Goal: Information Seeking & Learning: Learn about a topic

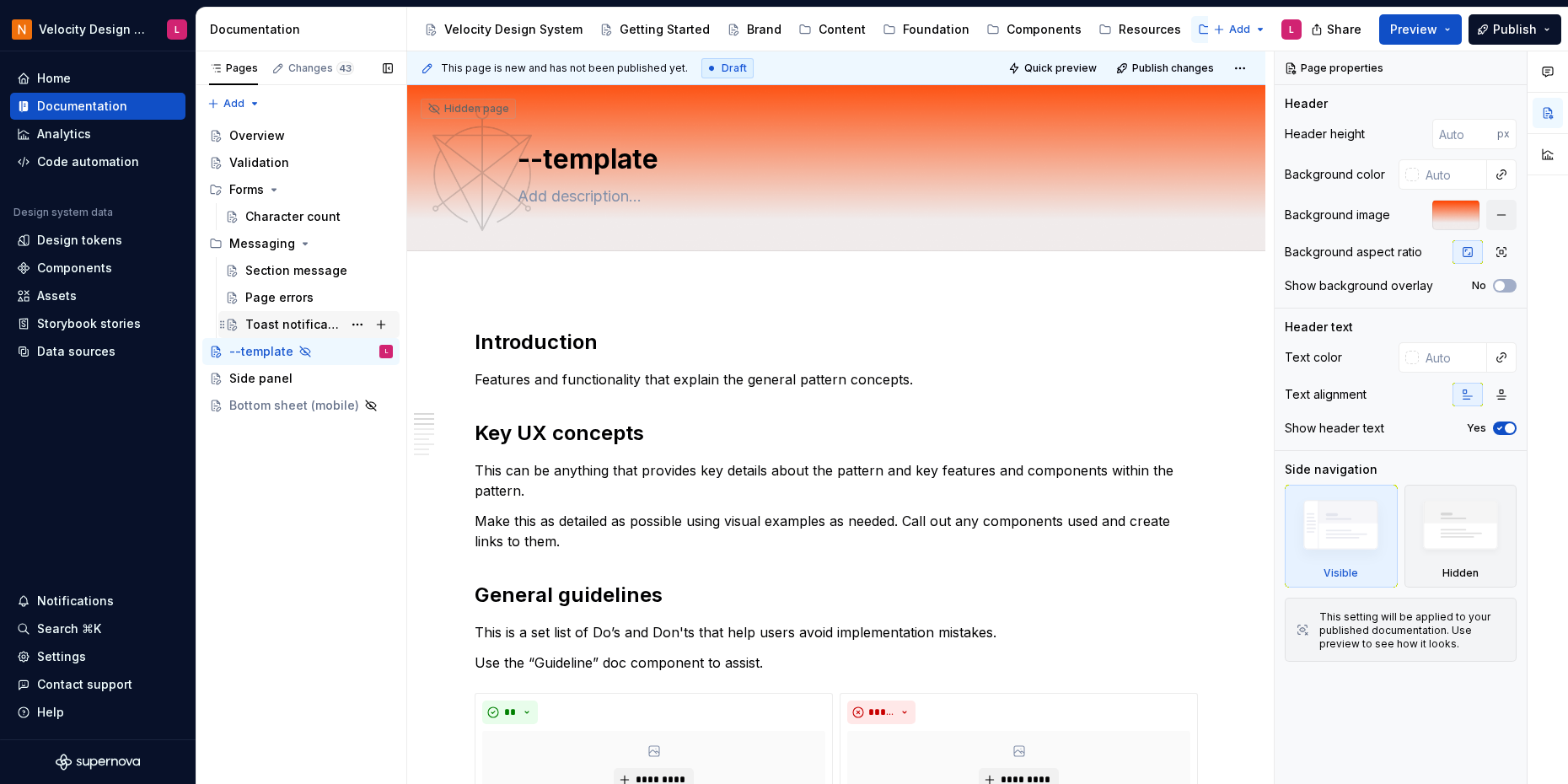
click at [276, 314] on div "Toast notifications" at bounding box center [318, 324] width 147 height 23
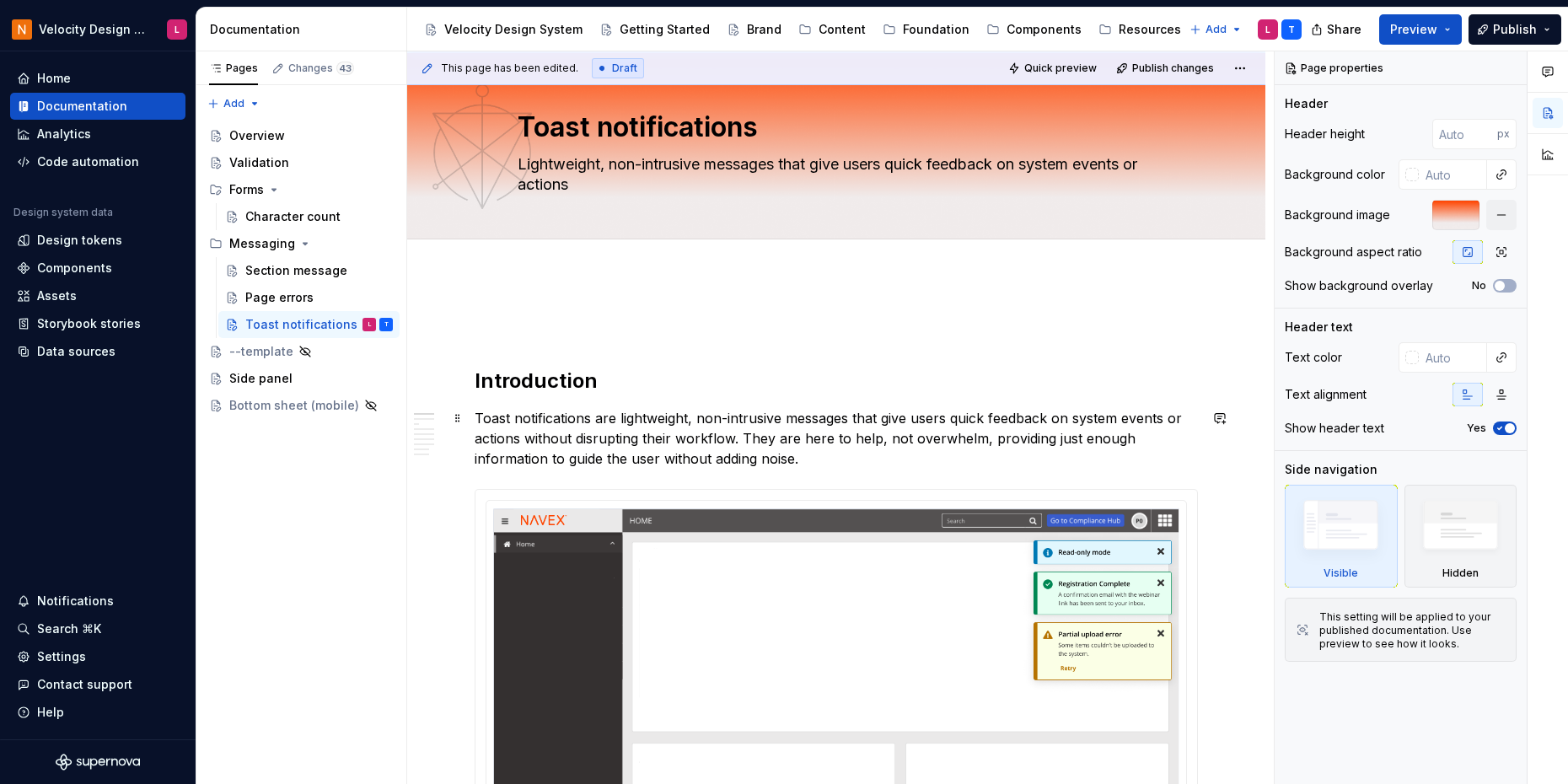
scroll to position [33, 0]
type textarea "*"
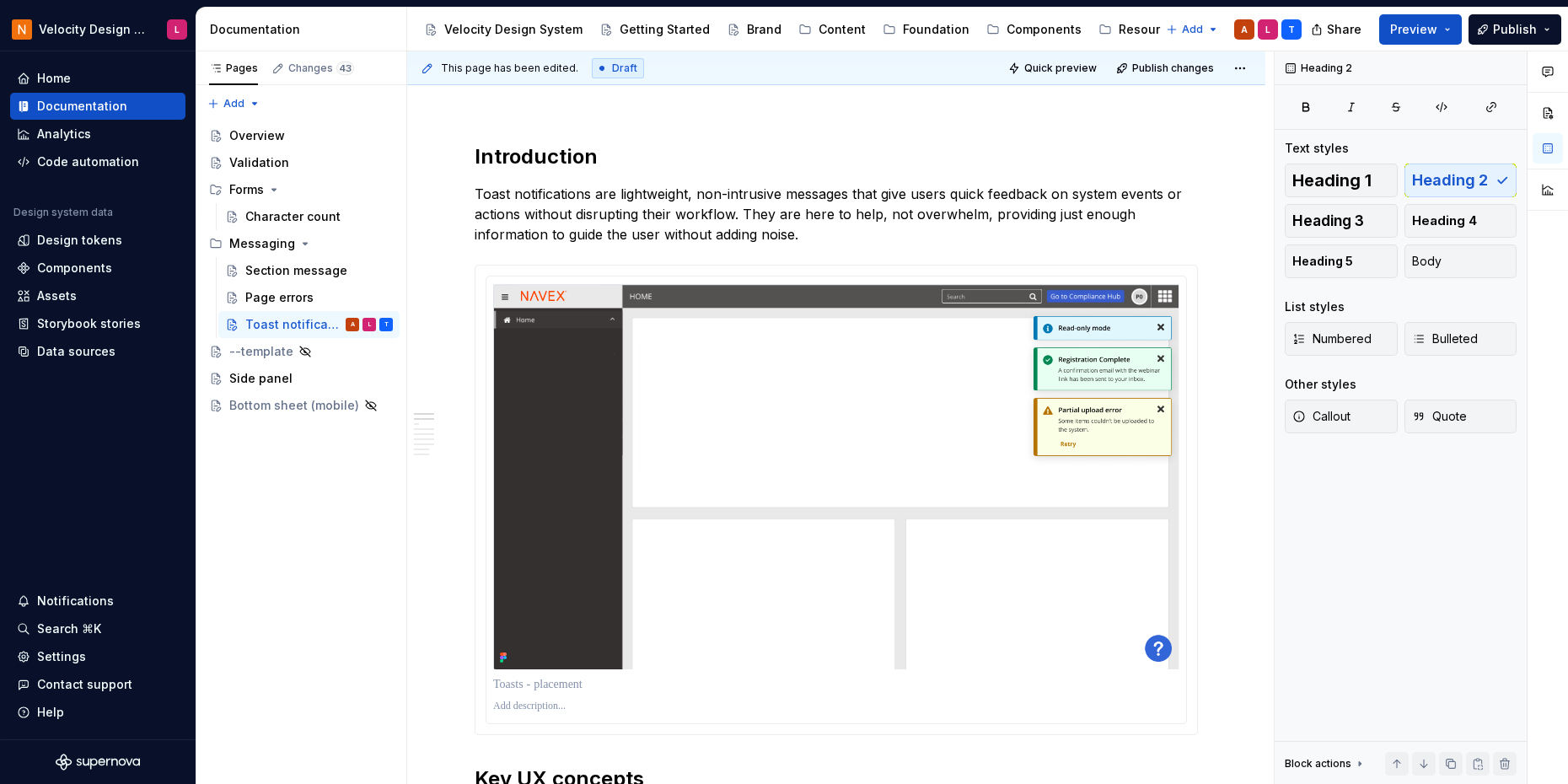
scroll to position [223, 0]
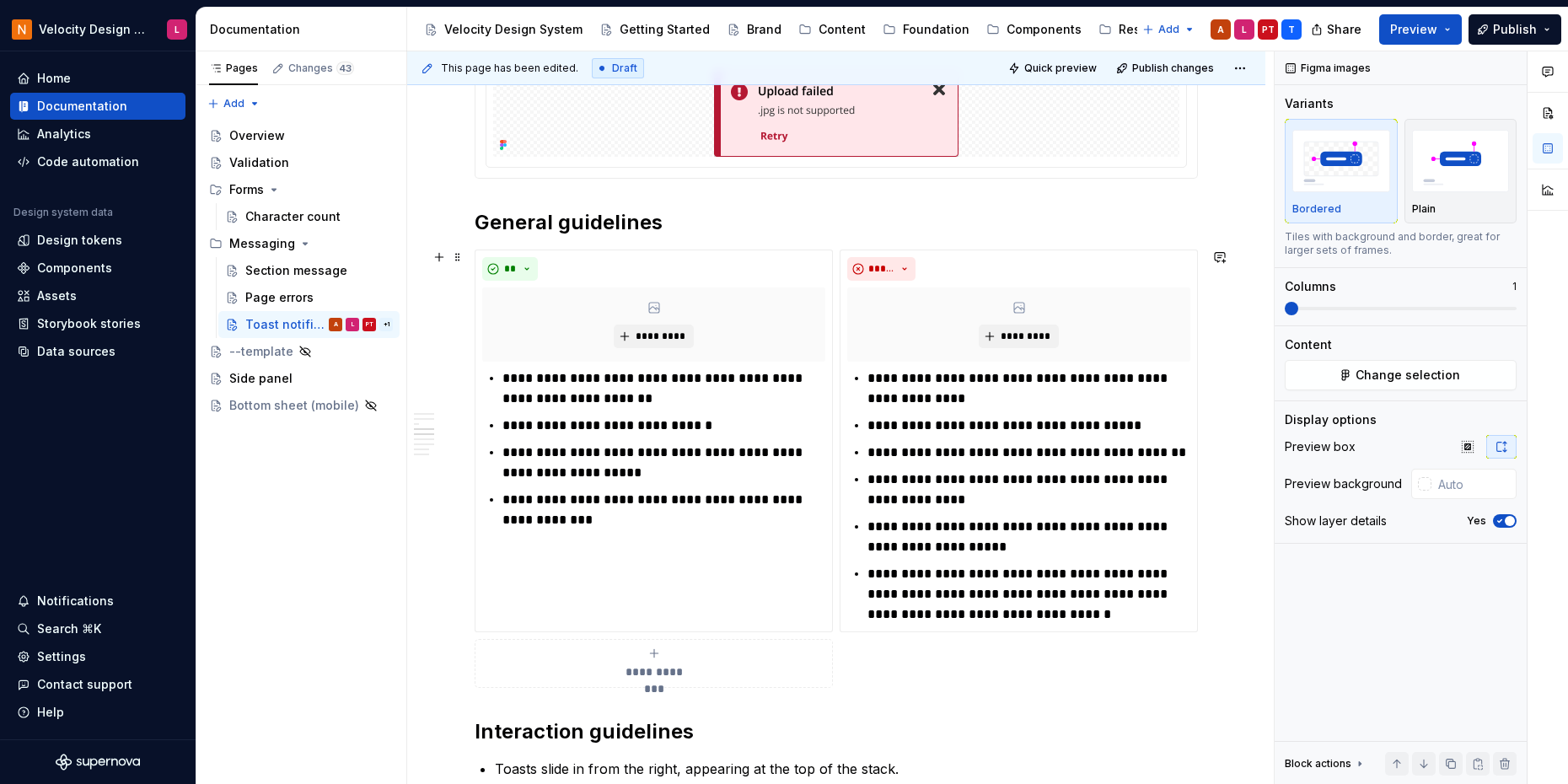
scroll to position [1837, 0]
click at [1448, 31] on button "Preview" at bounding box center [1421, 29] width 83 height 30
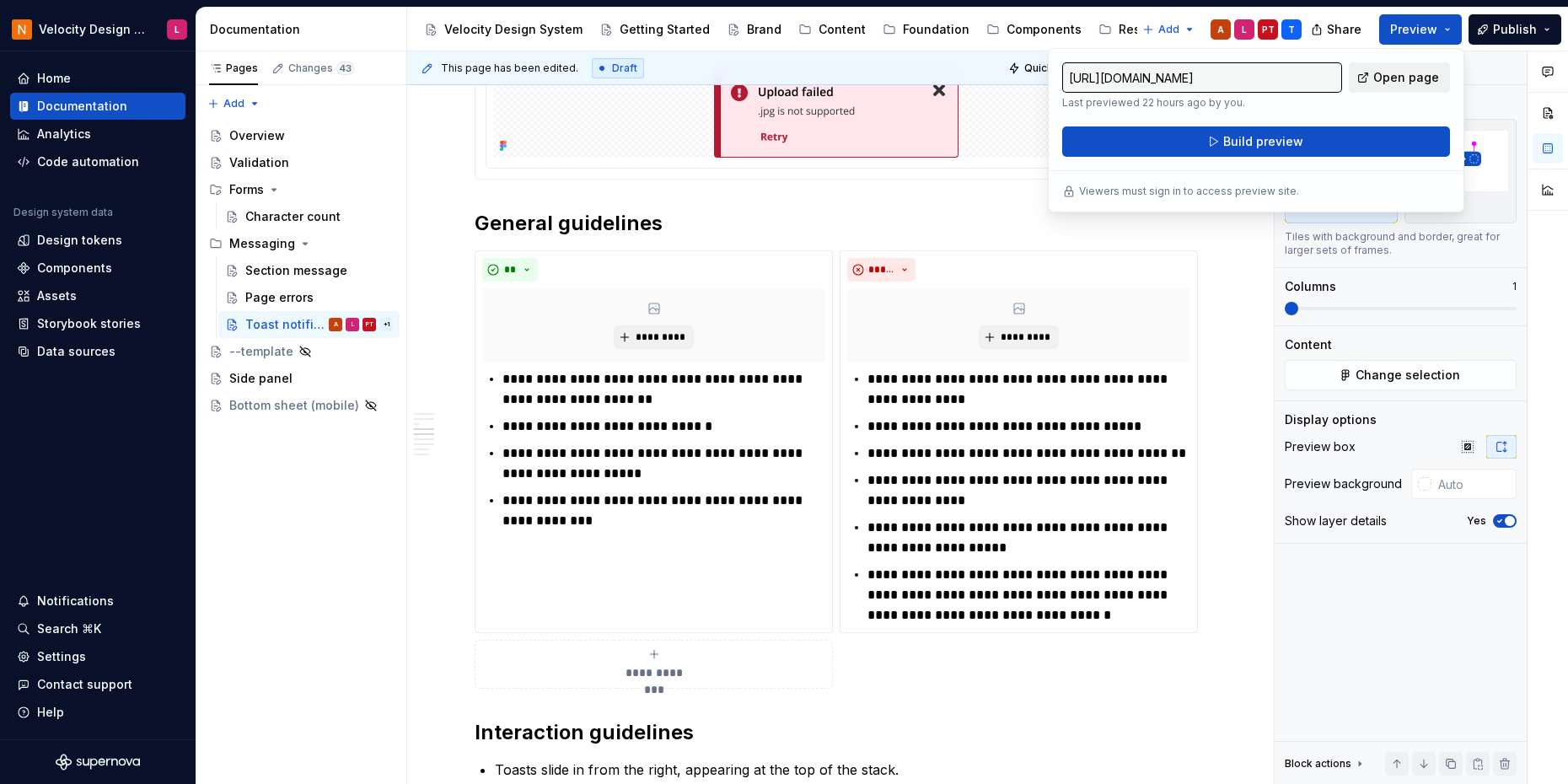
click at [1411, 85] on span "Open page" at bounding box center [1406, 78] width 66 height 17
click at [1191, 259] on div "**********" at bounding box center [1019, 442] width 359 height 383
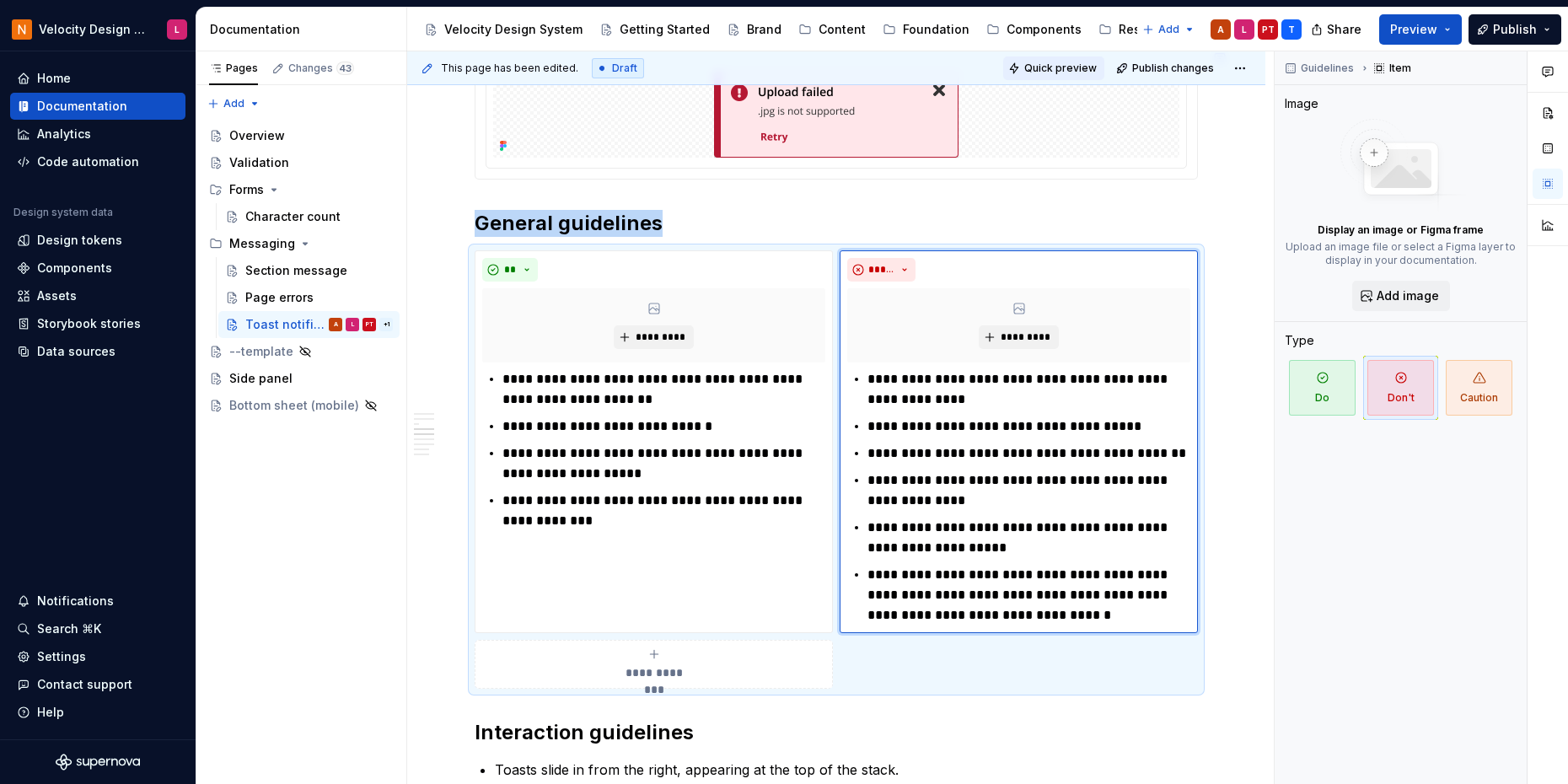
click at [1039, 68] on span "Quick preview" at bounding box center [1060, 69] width 72 height 13
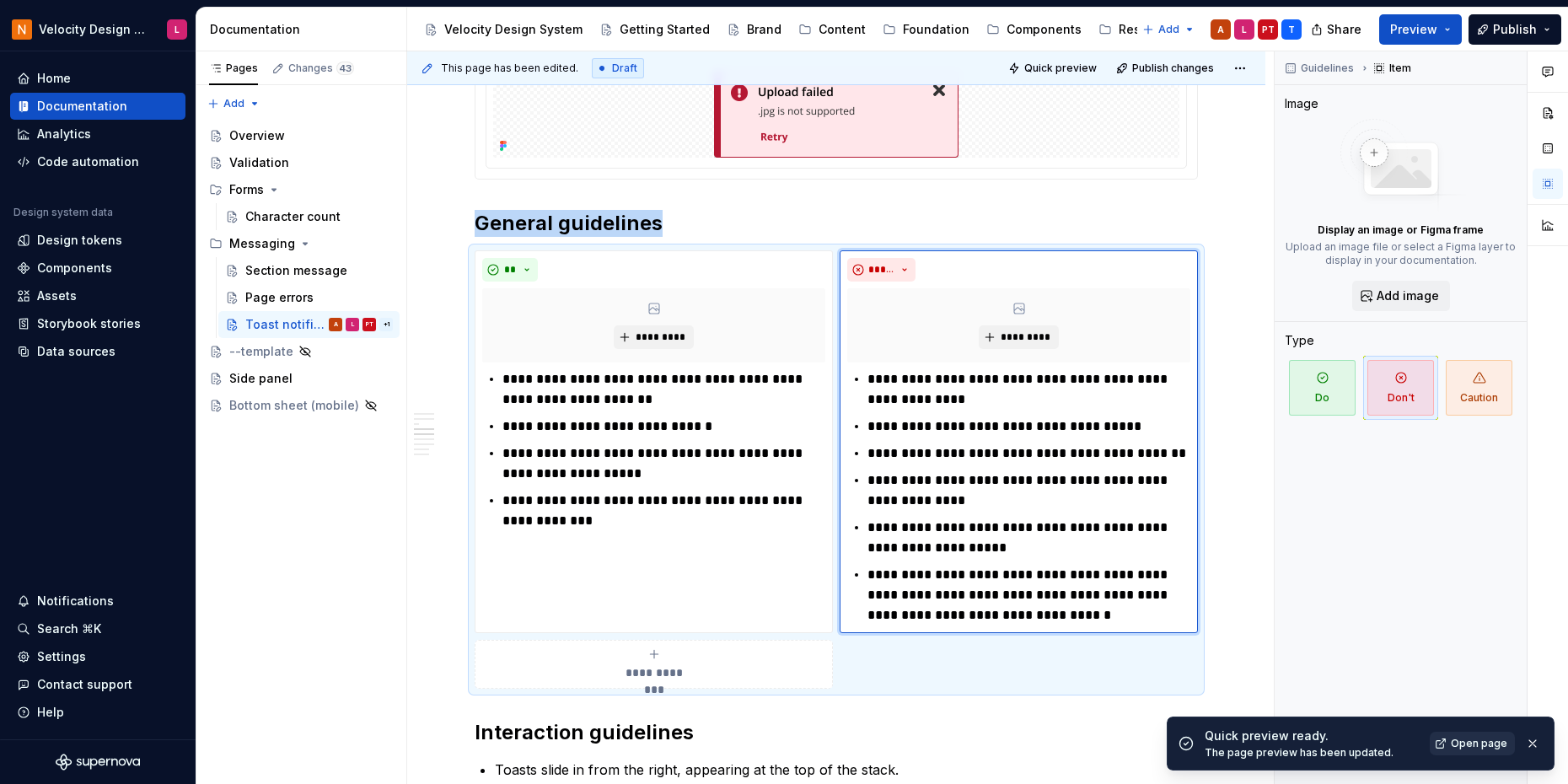
click at [1470, 743] on span "Open page" at bounding box center [1479, 744] width 56 height 13
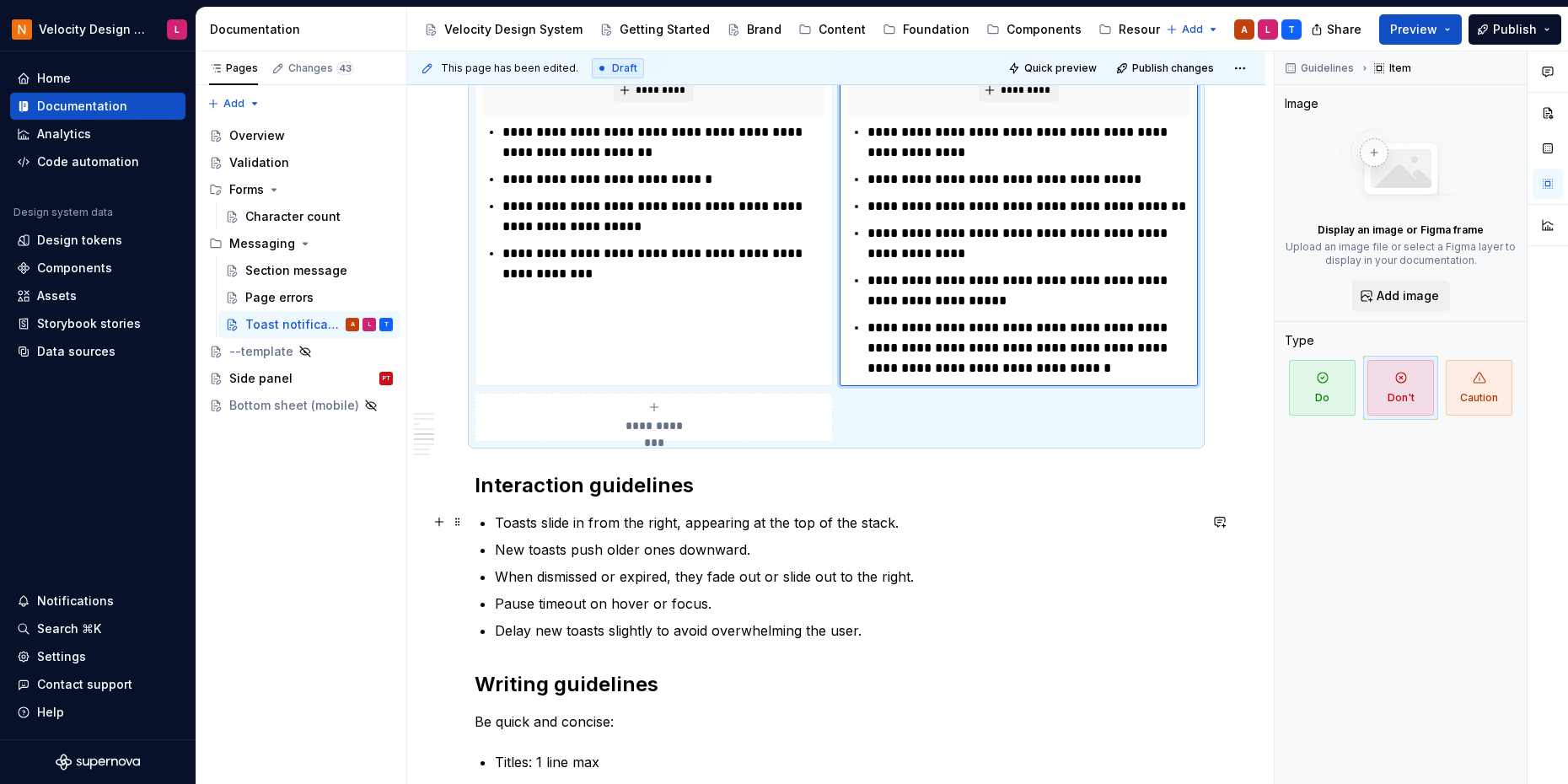
scroll to position [2253, 0]
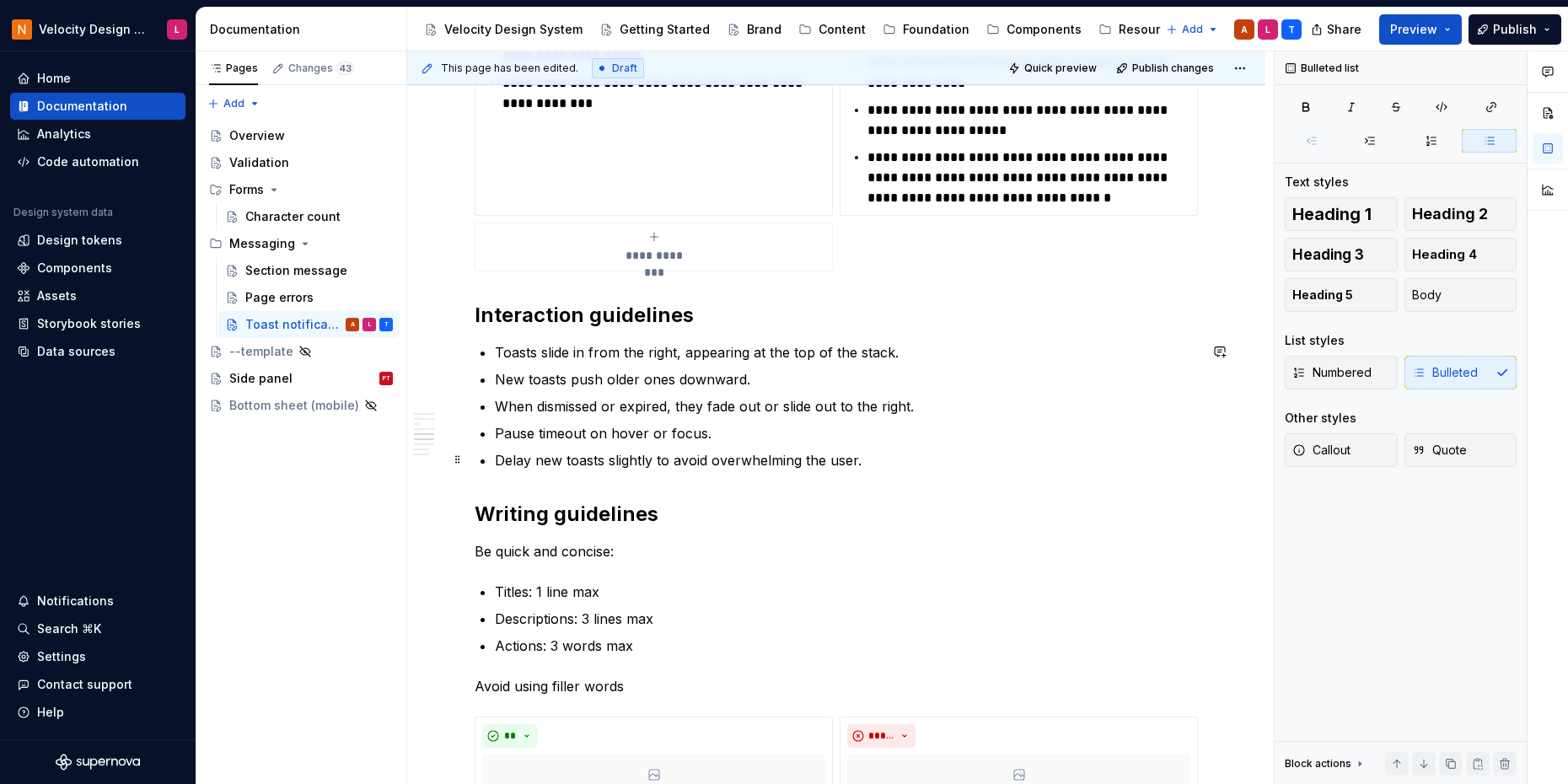
click at [729, 465] on p "Delay new toasts slightly to avoid overwhelming the user." at bounding box center [846, 460] width 703 height 21
click at [769, 404] on p "When dismissed or expired, they fade out or slide out to the right." at bounding box center [846, 407] width 703 height 21
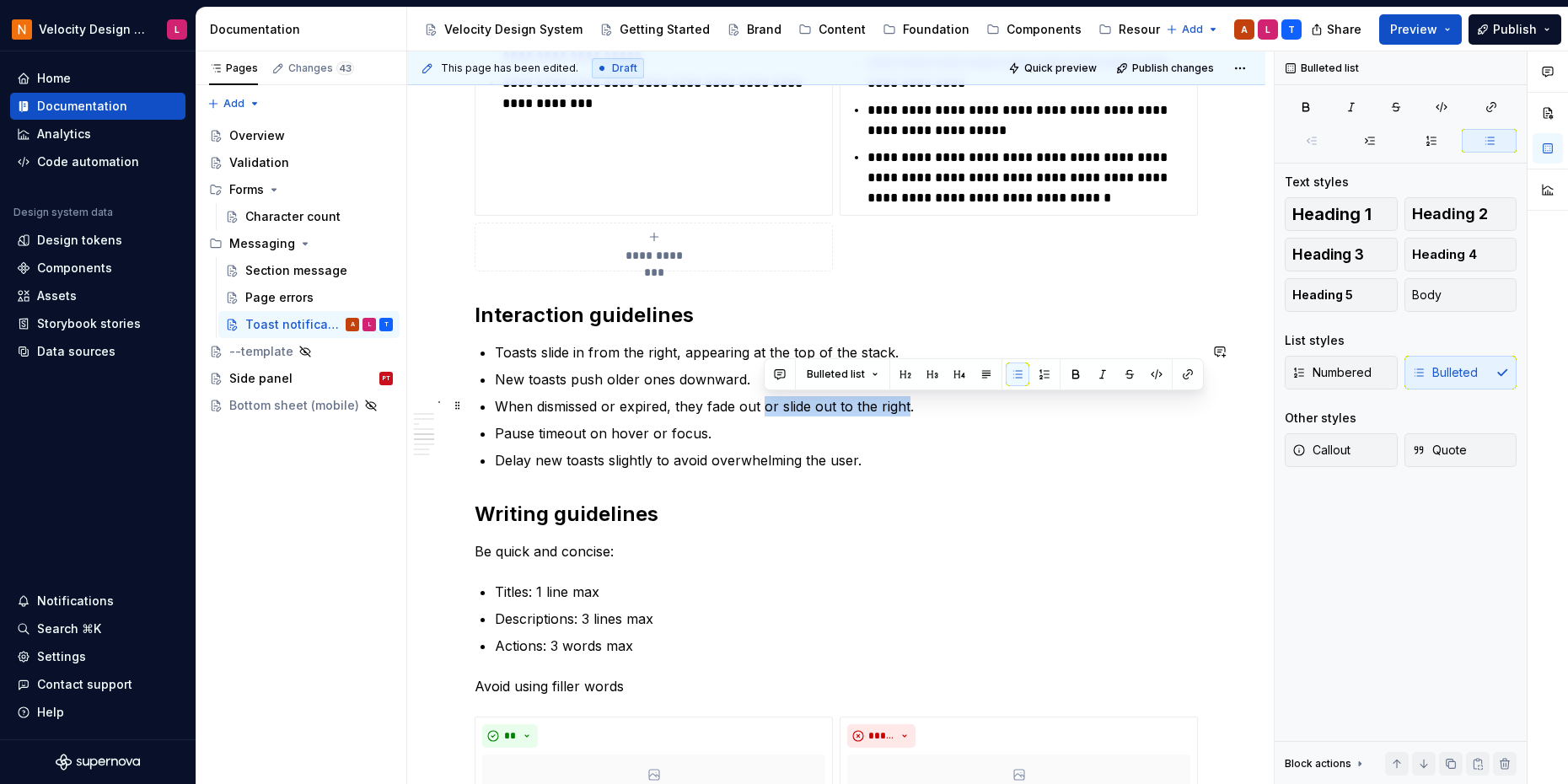
drag, startPoint x: 764, startPoint y: 407, endPoint x: 908, endPoint y: 416, distance: 144.3
click at [908, 416] on ul "Toasts slide in from the right, appearing at the top of the stack. New toasts p…" at bounding box center [846, 406] width 703 height 128
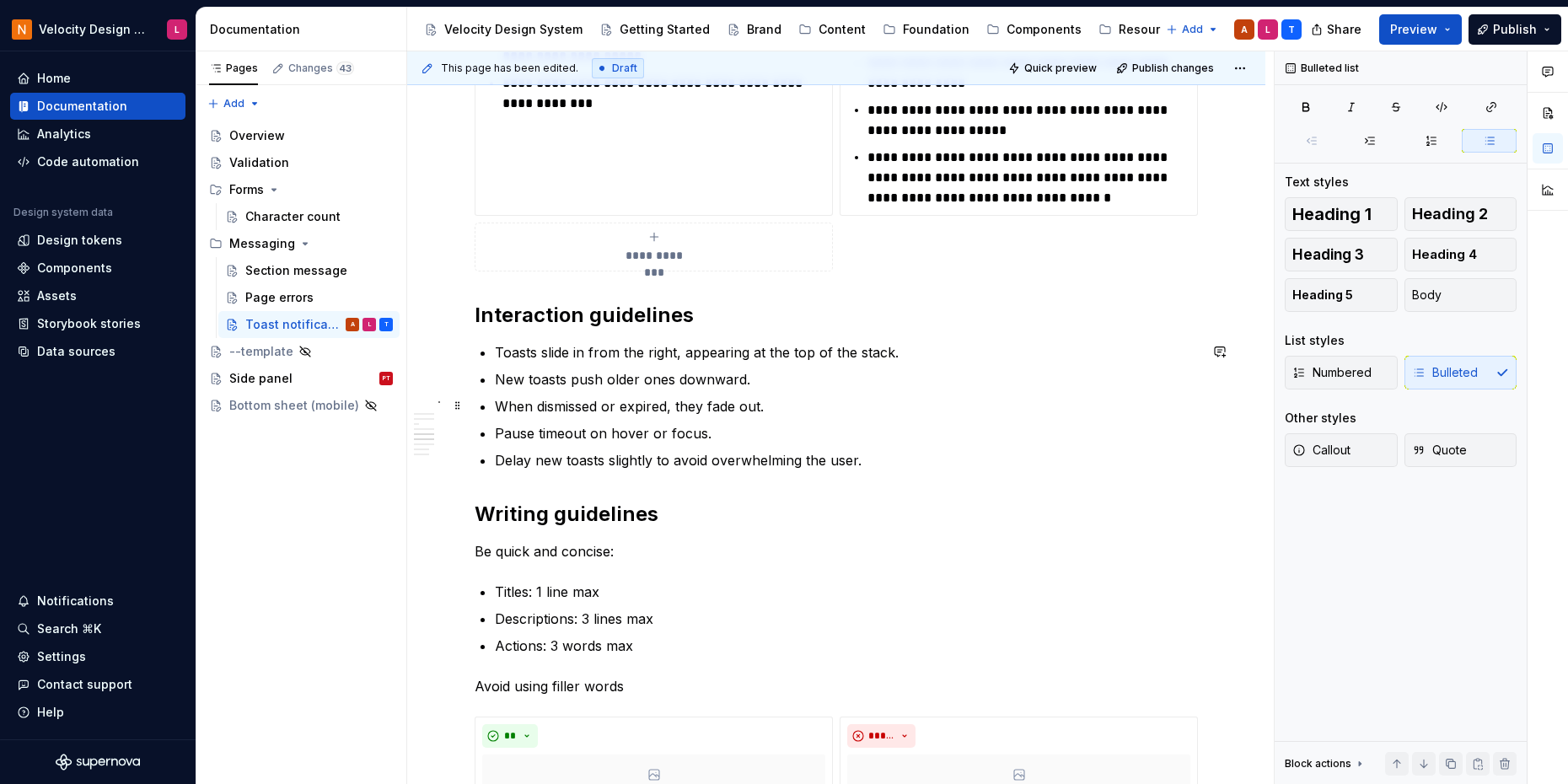
click at [961, 392] on ul "Toasts slide in from the right, appearing at the top of the stack. New toasts p…" at bounding box center [846, 406] width 703 height 128
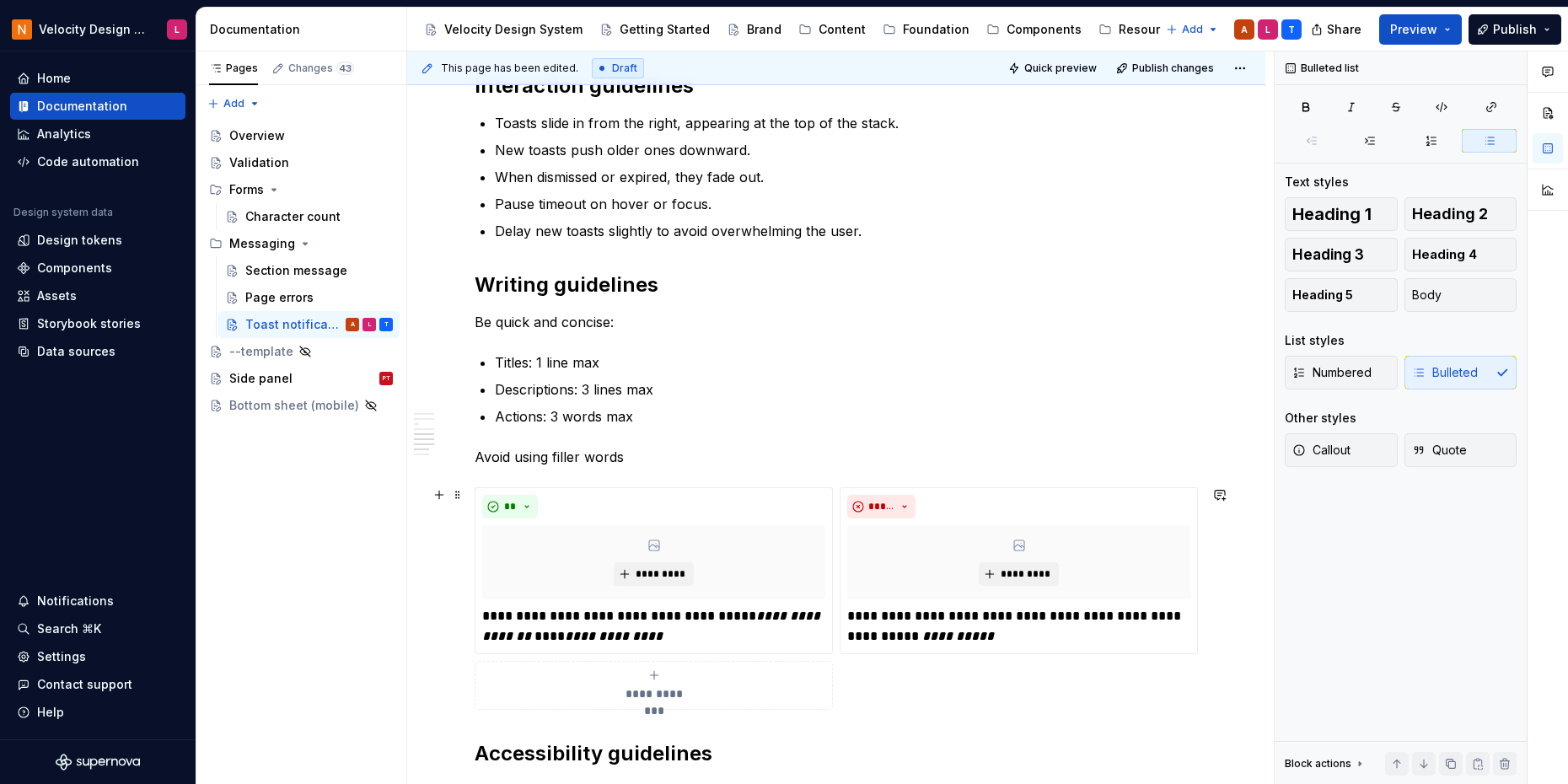
scroll to position [2454, 0]
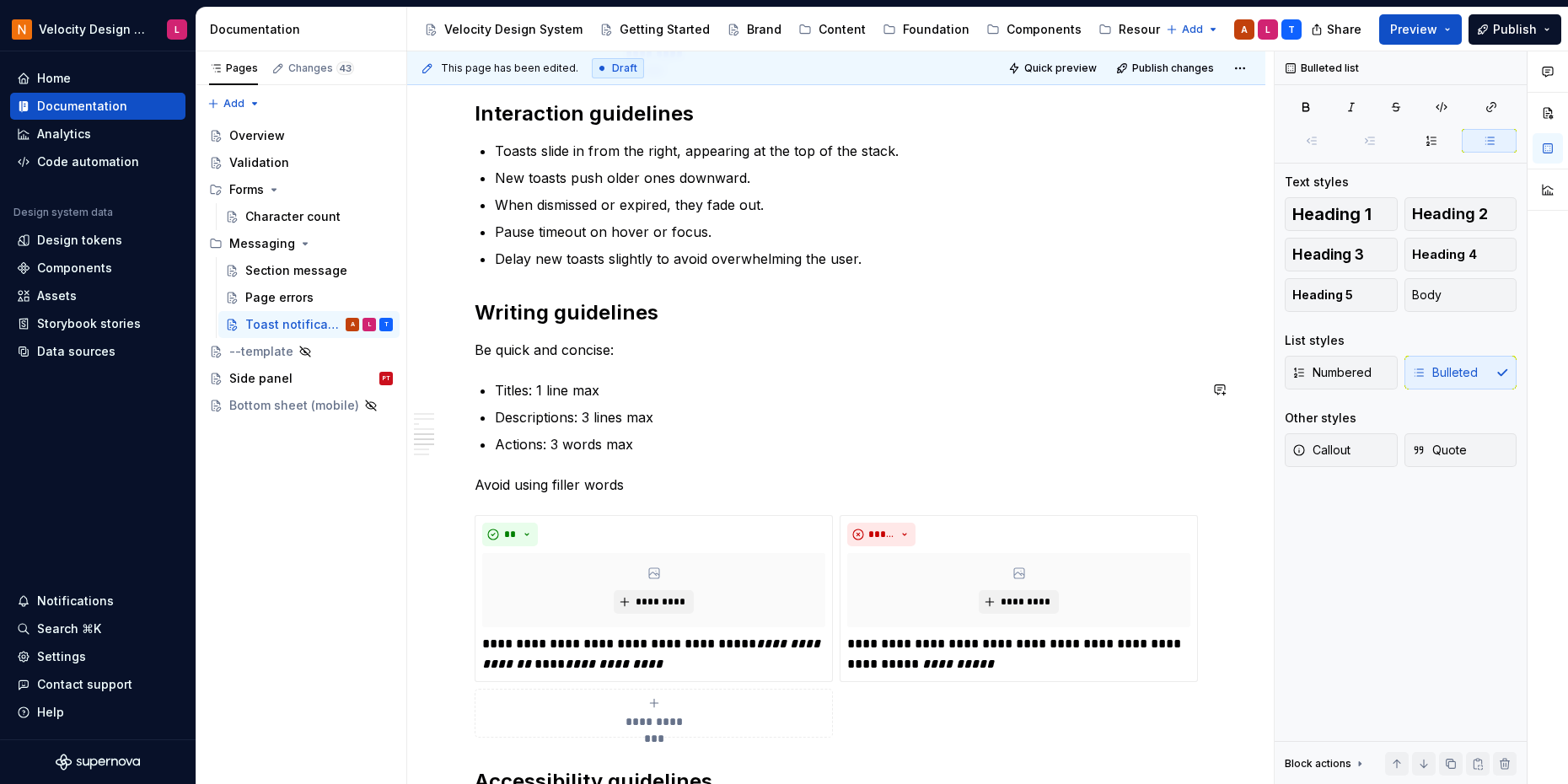
click at [708, 453] on p "Actions: 3 words max" at bounding box center [846, 444] width 703 height 21
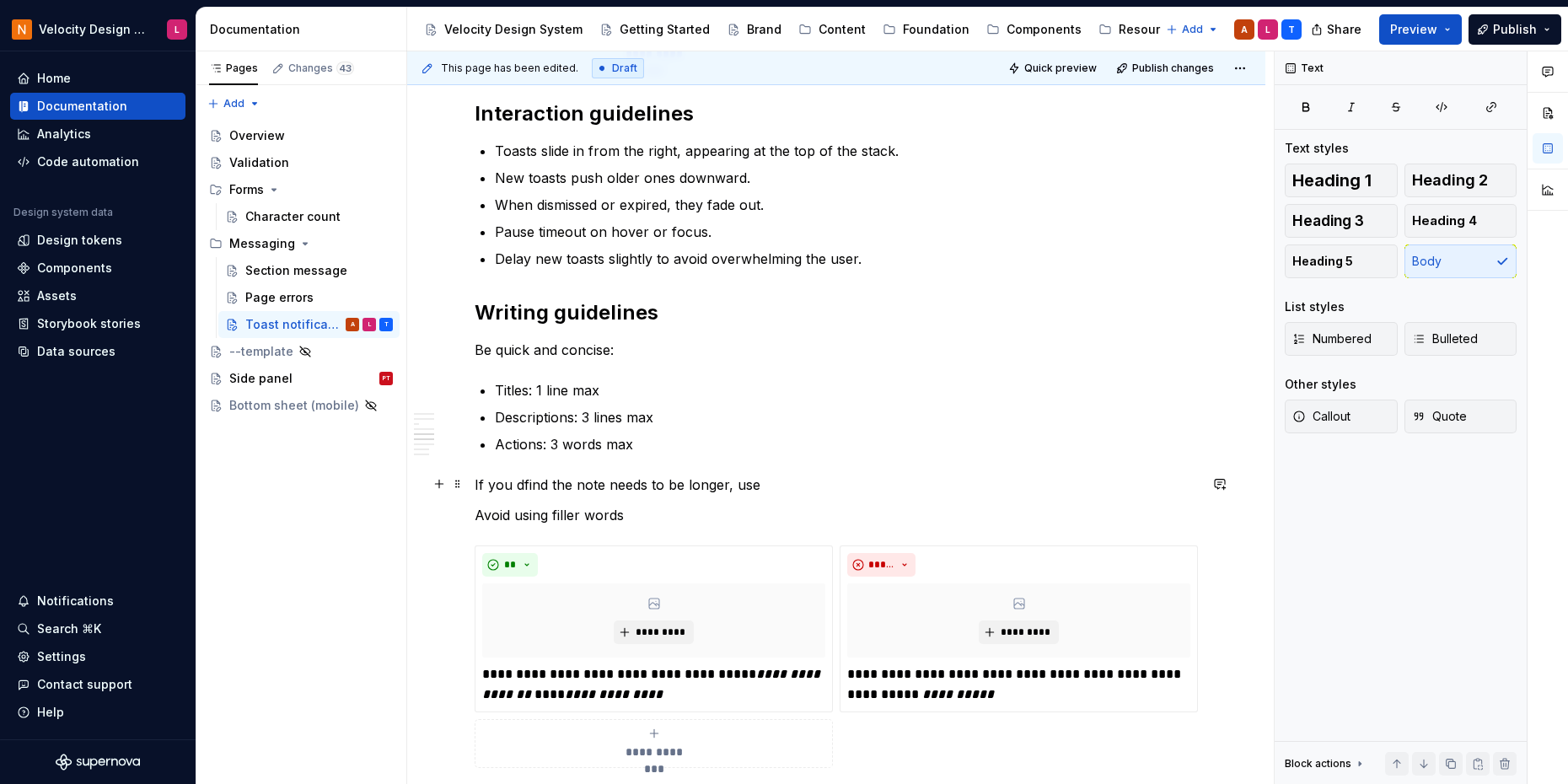
click at [521, 478] on p "If you dfind the note needs to be longer, use" at bounding box center [836, 484] width 723 height 21
click at [576, 478] on p "If you find the note needs to be longer, use" at bounding box center [836, 484] width 723 height 21
click at [846, 484] on p "If you find the message needs to be longer, use" at bounding box center [836, 484] width 723 height 21
click at [746, 482] on p "If you find the message needs to be longer, perhaps a modal is a better" at bounding box center [836, 484] width 723 height 21
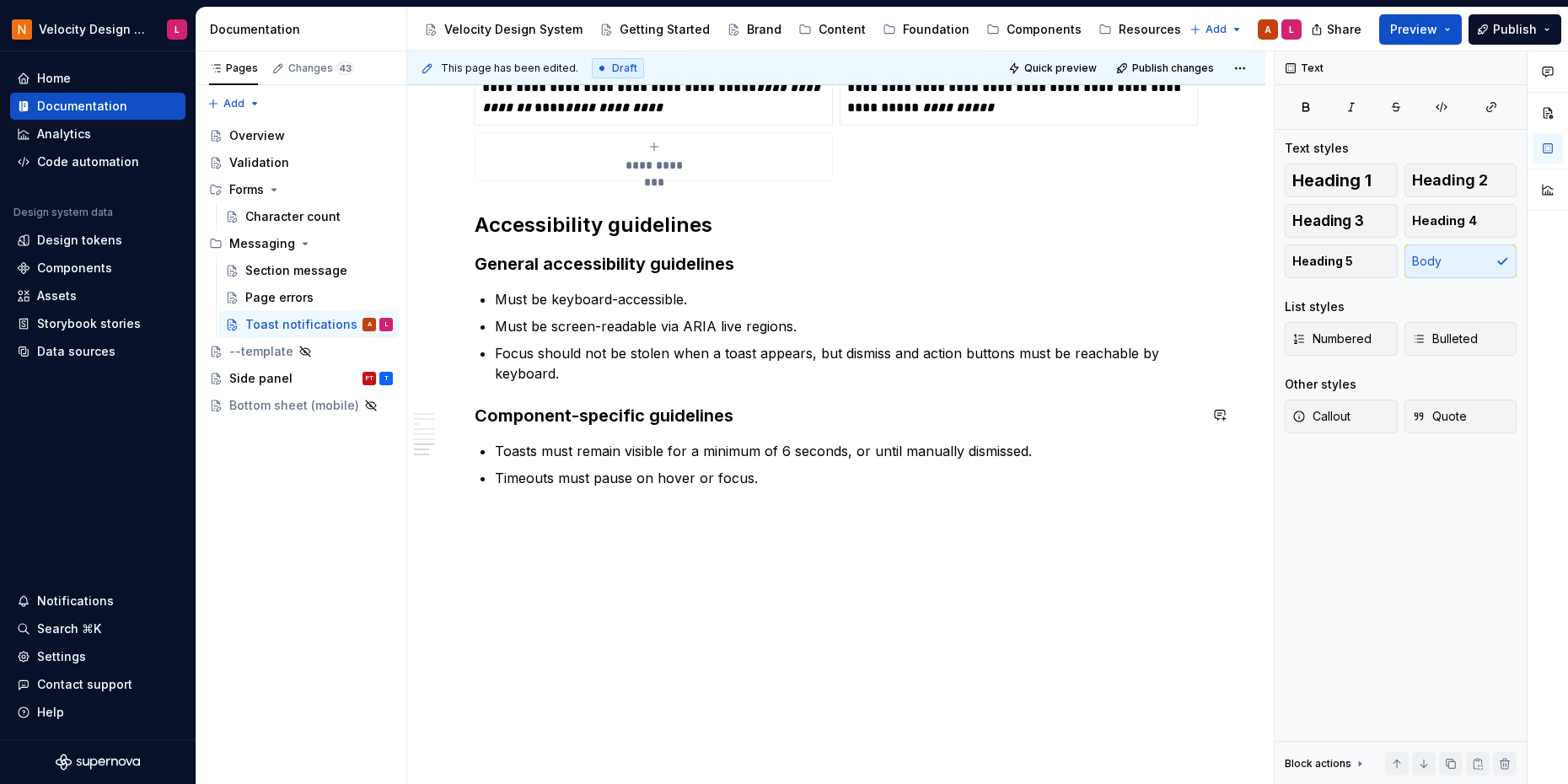
scroll to position [3069, 0]
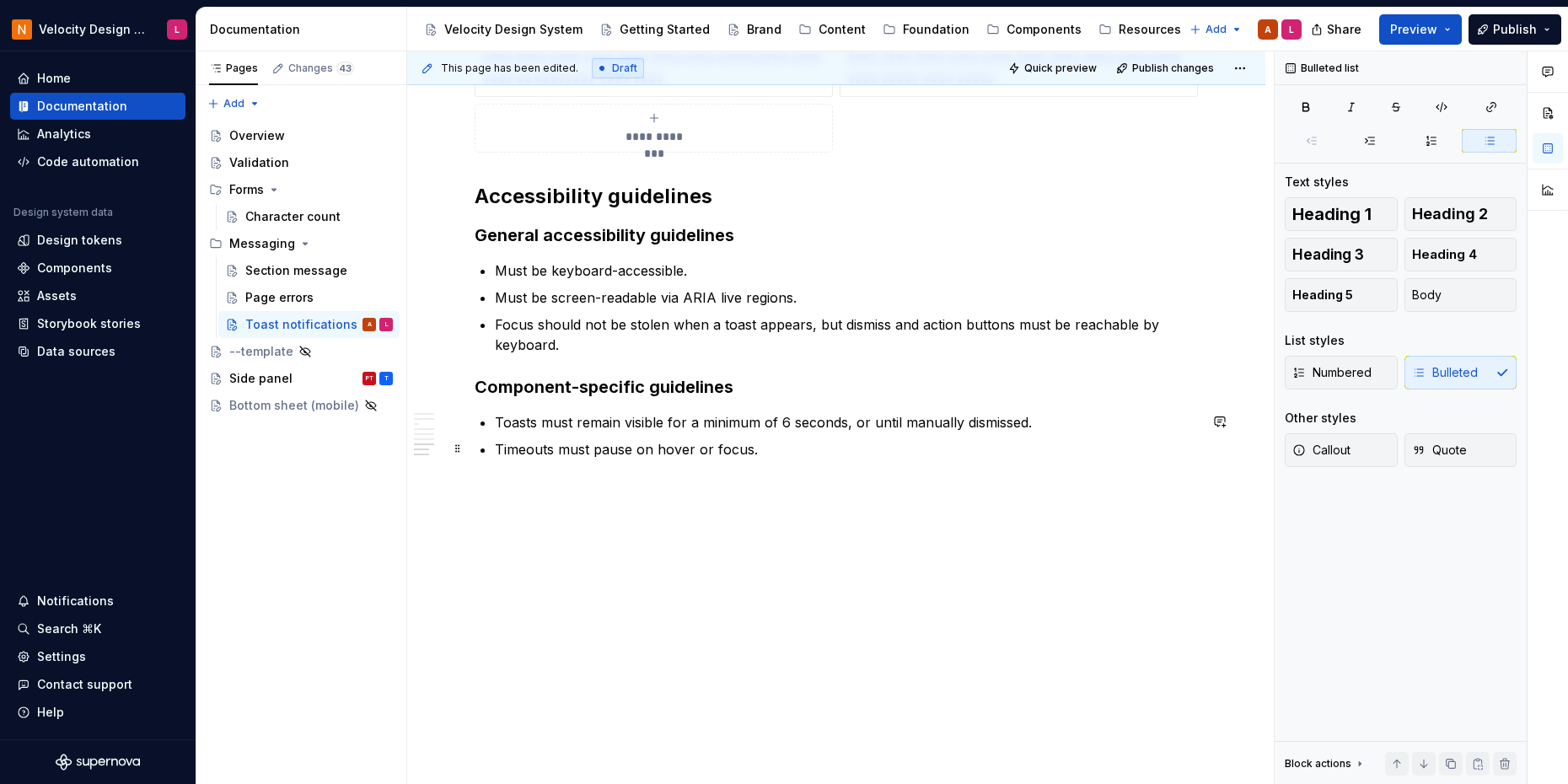
click at [780, 452] on p "Timeouts must pause on hover or focus." at bounding box center [846, 450] width 703 height 21
click at [549, 448] on p "Timeouts must pause on hover or focus." at bounding box center [846, 450] width 703 height 21
click at [637, 445] on p "Timeouts must pause on hover or focus." at bounding box center [846, 450] width 703 height 21
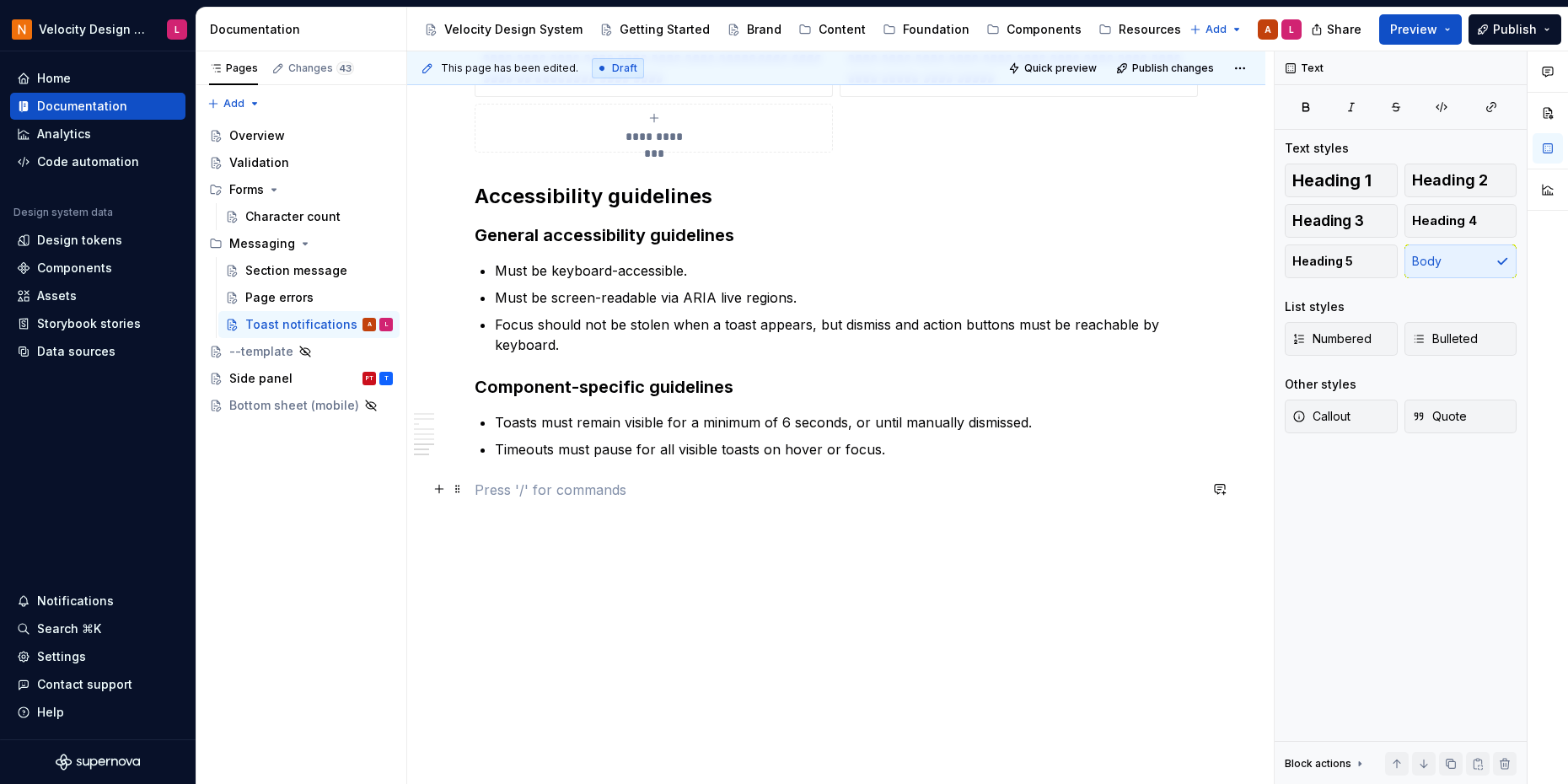
click at [820, 484] on p at bounding box center [836, 490] width 723 height 21
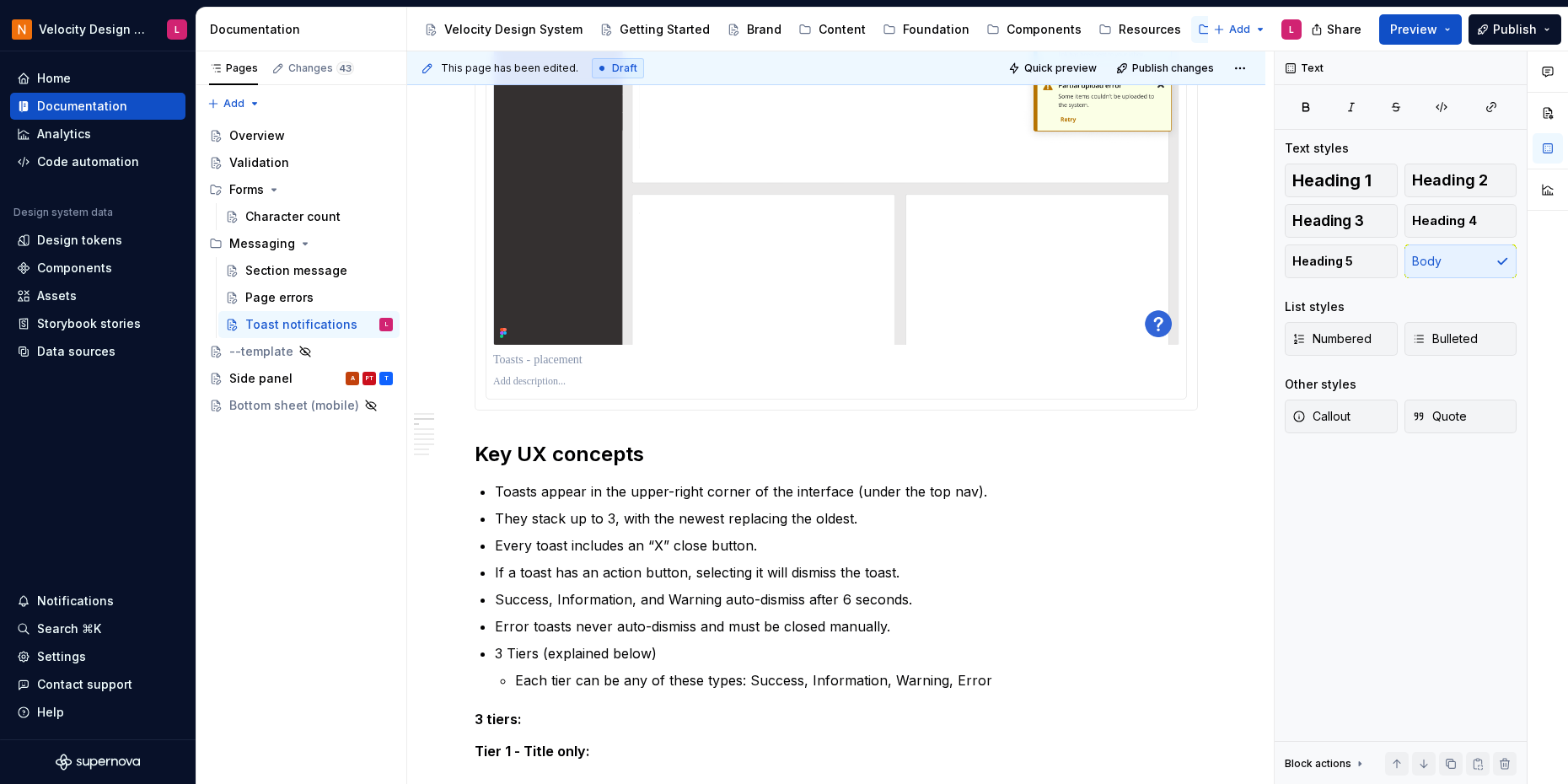
scroll to position [623, 0]
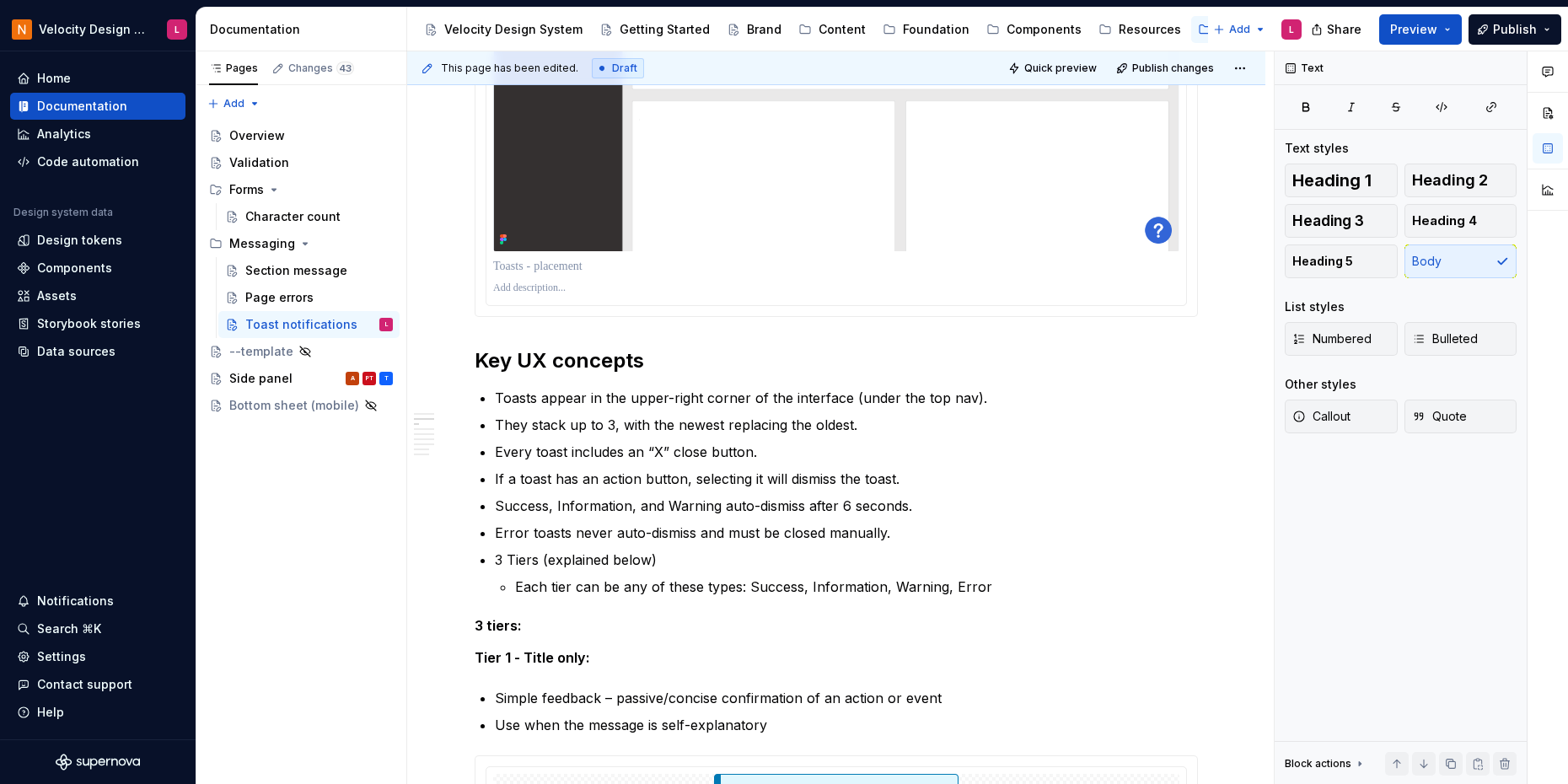
type textarea "*"
